Goal: Navigation & Orientation: Go to known website

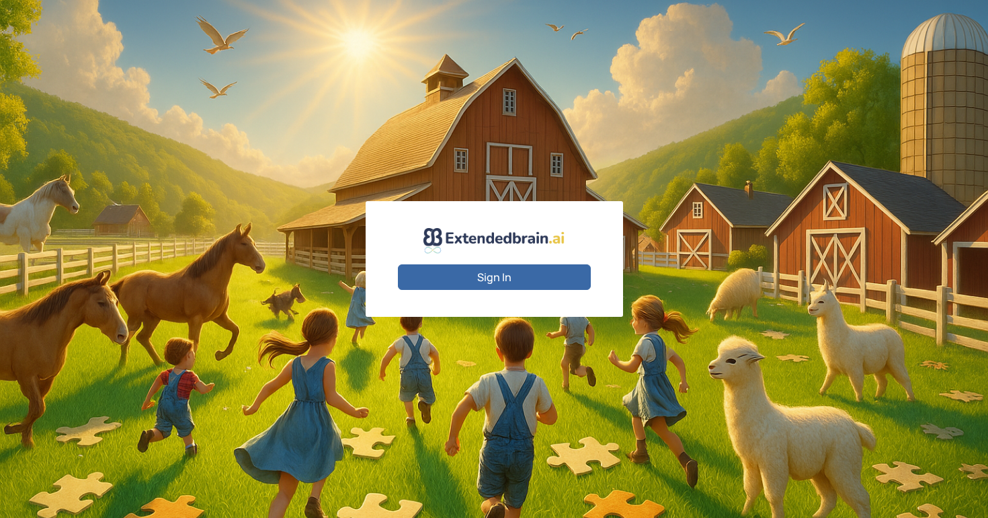
click at [472, 280] on button "Sign In" at bounding box center [494, 277] width 193 height 26
